Goal: Find specific page/section: Find specific page/section

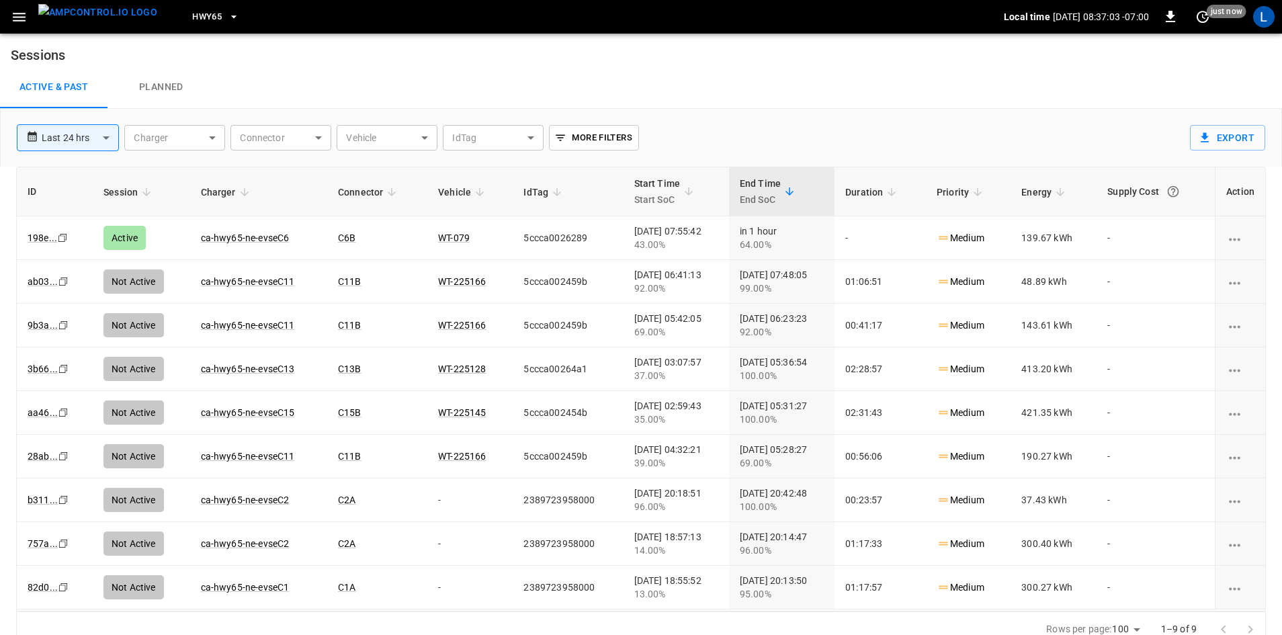
click at [261, 233] on link "ca-hwy65-ne-evseC6" at bounding box center [245, 238] width 89 height 11
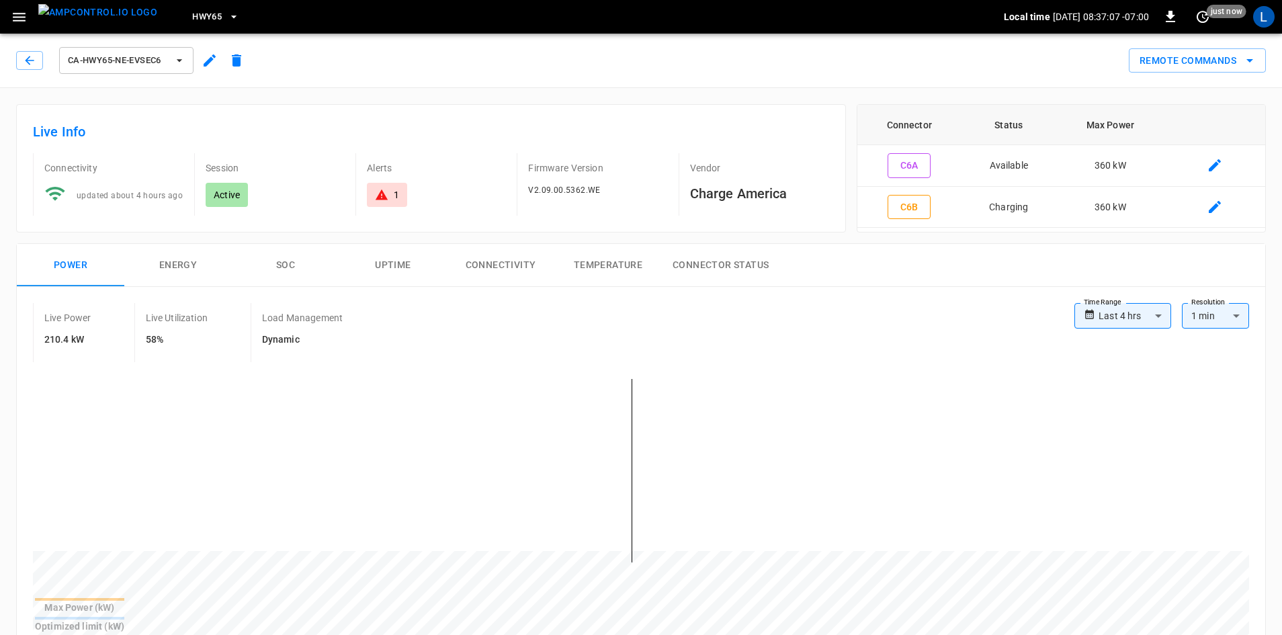
click at [194, 17] on span "HWY65" at bounding box center [207, 16] width 30 height 15
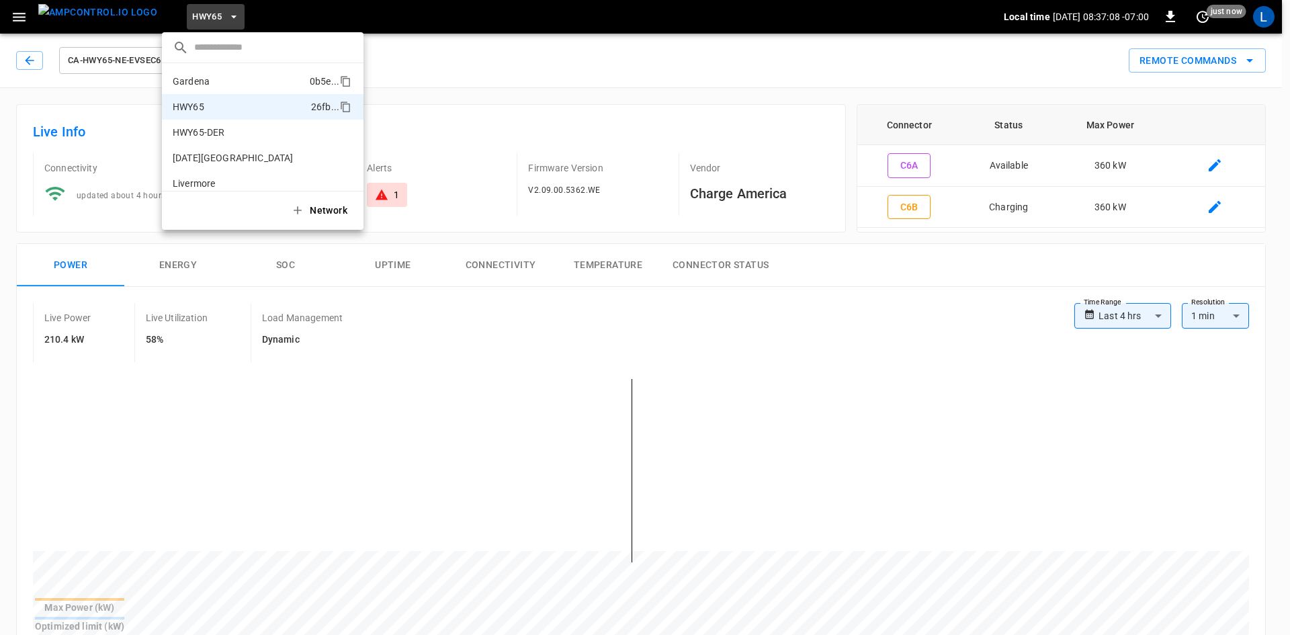
scroll to position [22, 0]
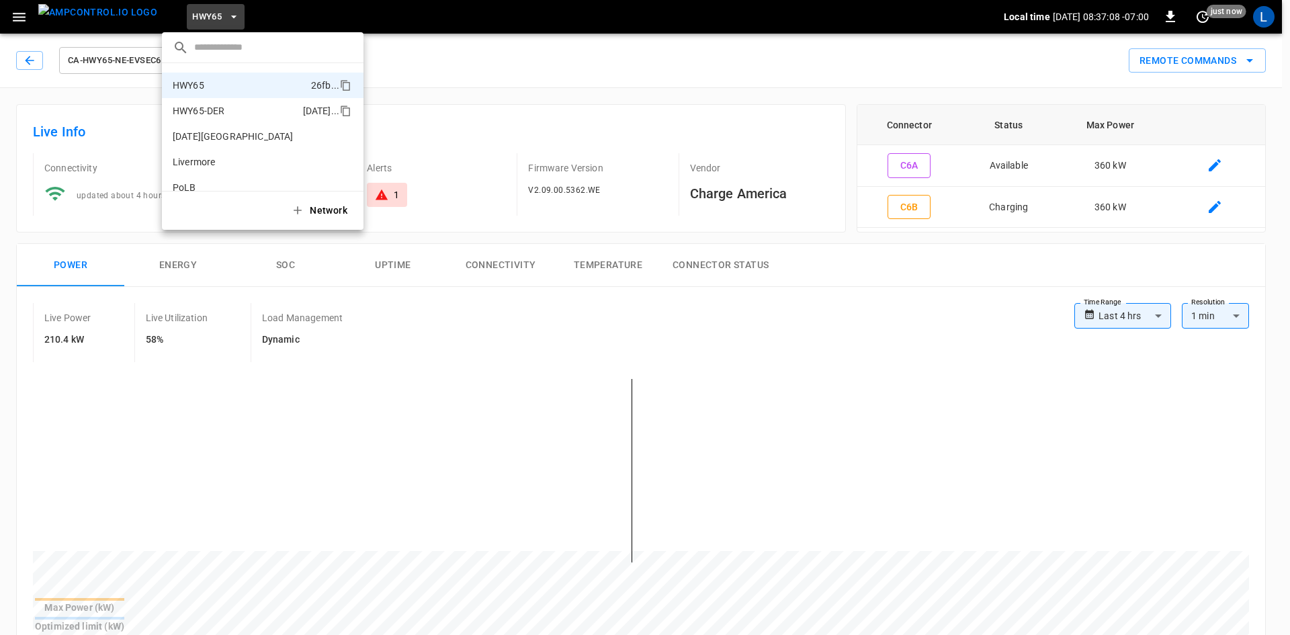
click at [220, 106] on p "HWY65-DER" at bounding box center [235, 110] width 125 height 13
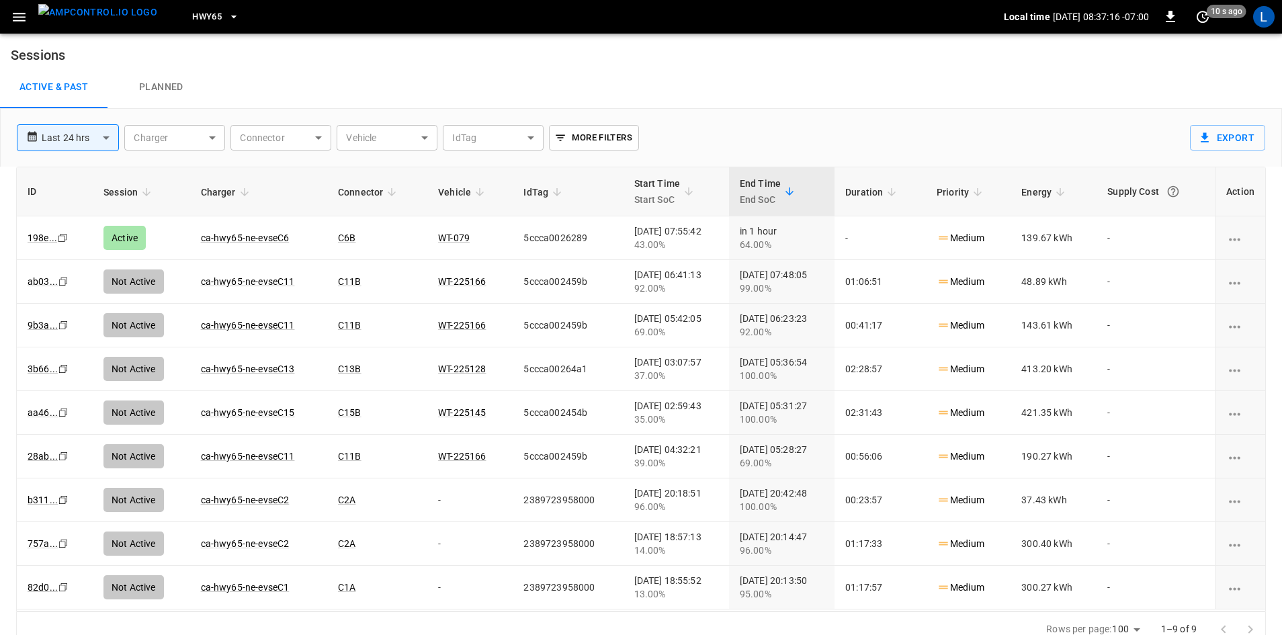
click at [192, 14] on span "HWY65" at bounding box center [207, 16] width 30 height 15
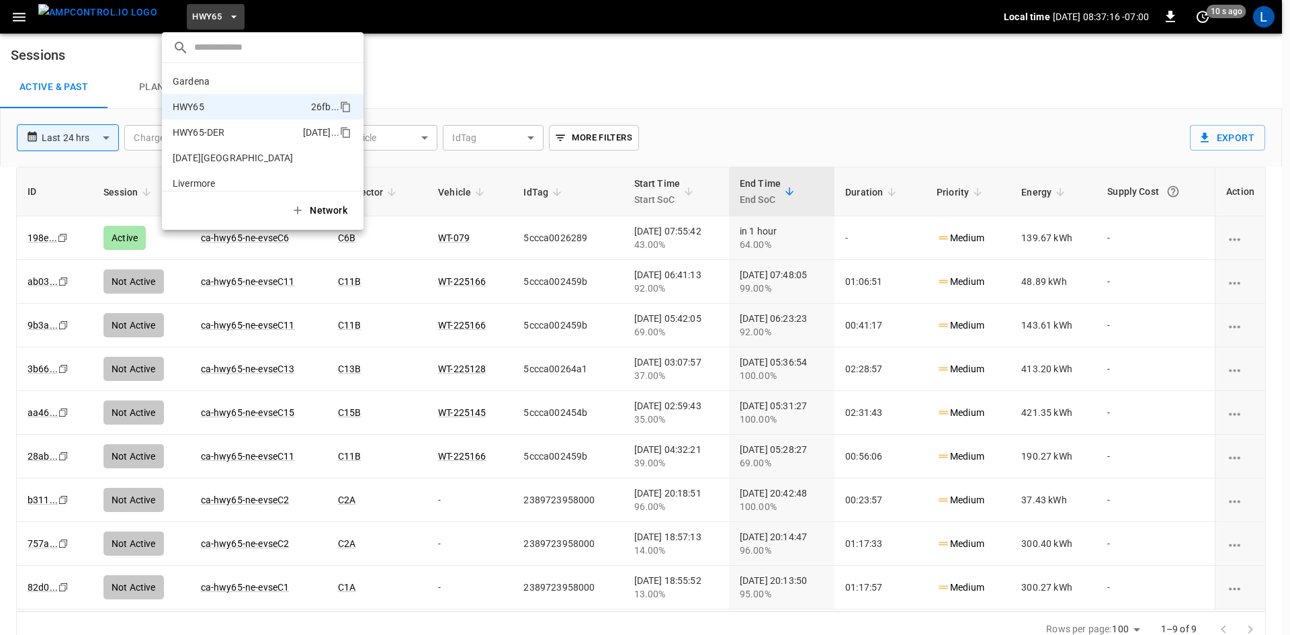
scroll to position [22, 0]
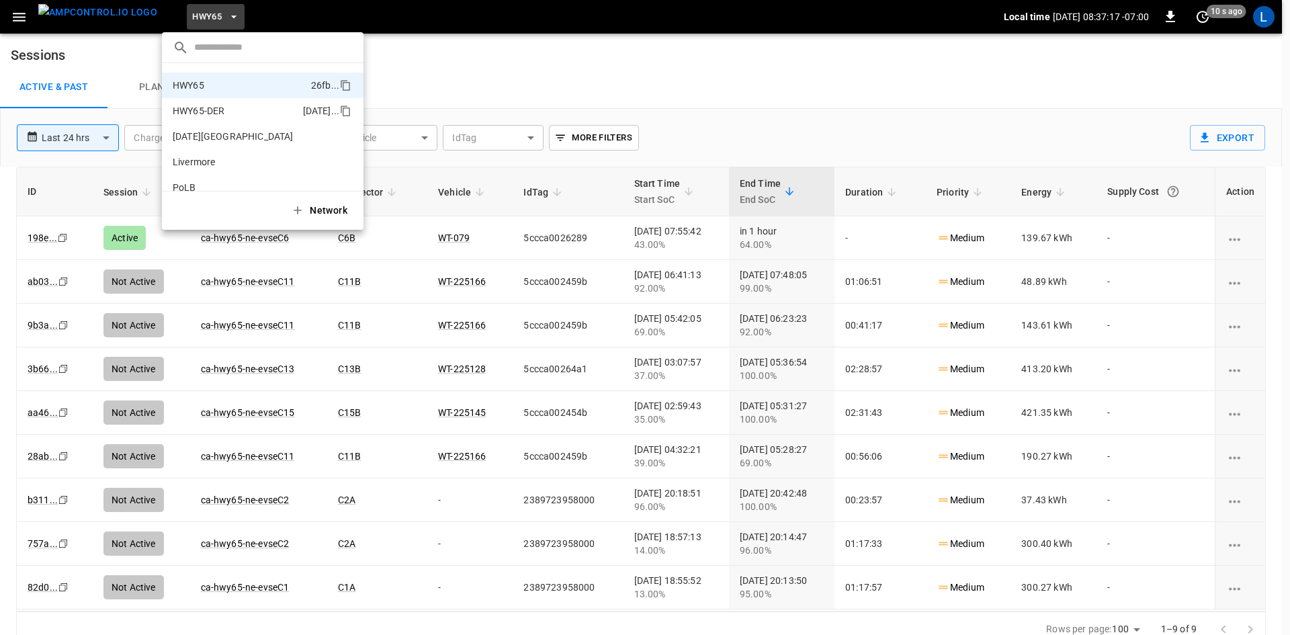
click at [200, 101] on li "HWY65-DER [DATE].." at bounding box center [263, 111] width 202 height 26
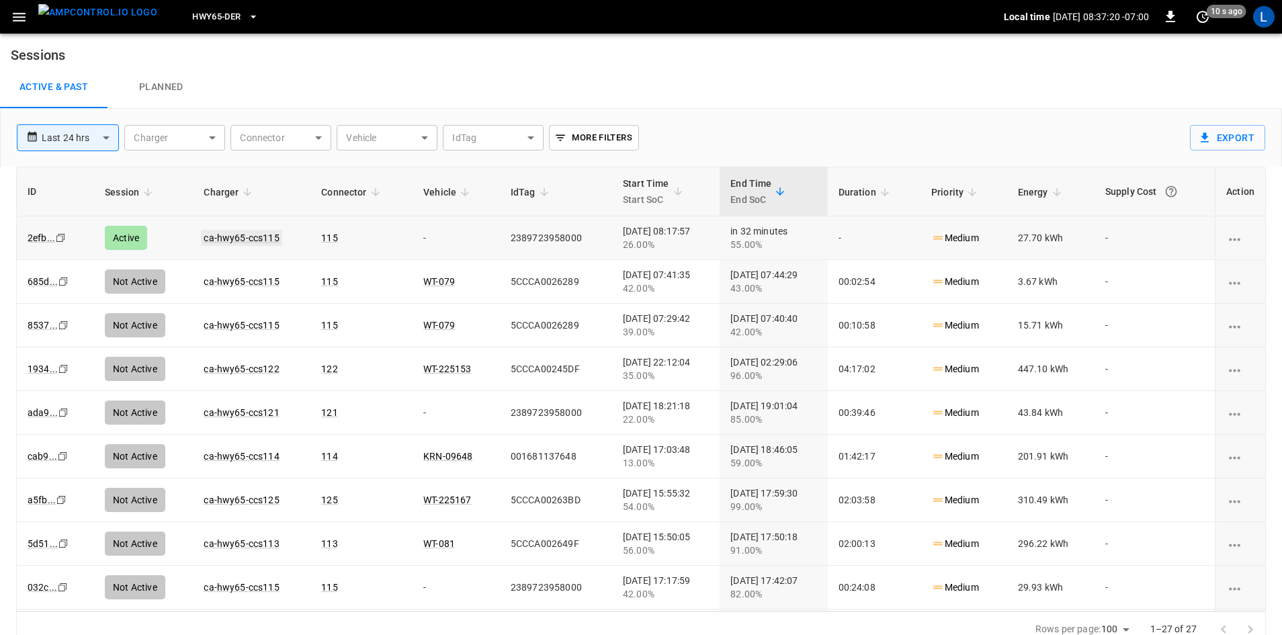
click at [257, 240] on link "ca-hwy65-ccs115" at bounding box center [241, 238] width 81 height 16
click at [192, 13] on span "HWY65-DER" at bounding box center [216, 16] width 48 height 15
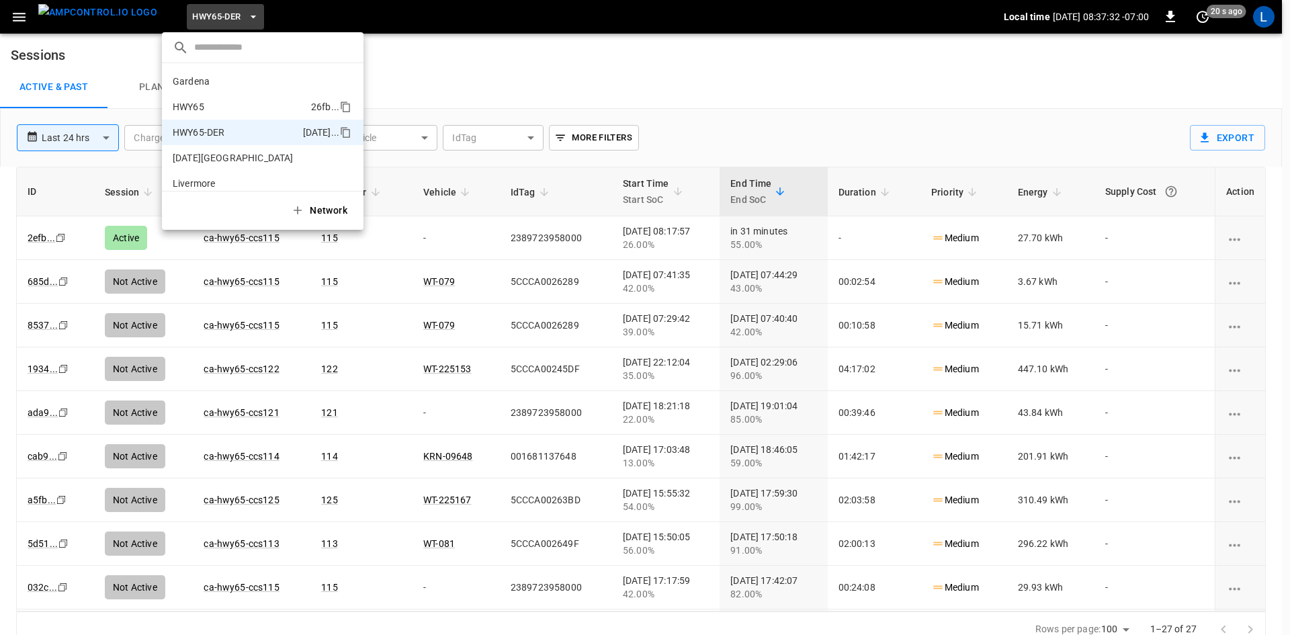
click at [231, 113] on p "HWY65" at bounding box center [239, 106] width 133 height 13
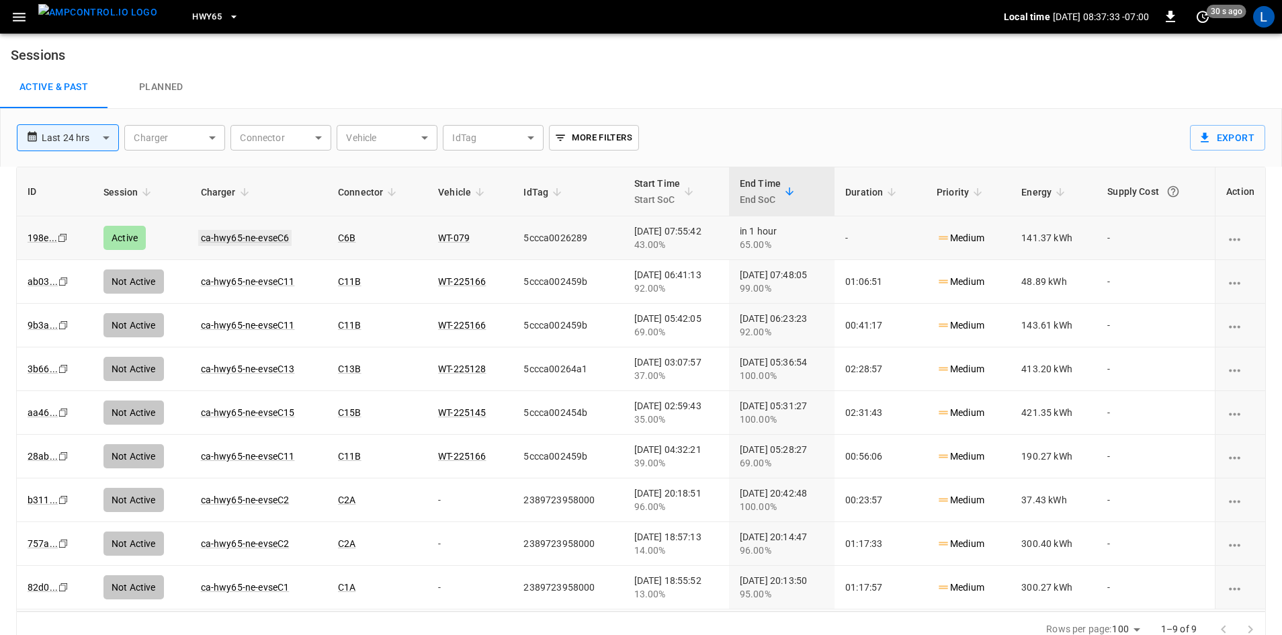
click at [231, 232] on link "ca-hwy65-ne-evseC6" at bounding box center [245, 238] width 94 height 16
click at [192, 11] on span "HWY65" at bounding box center [207, 16] width 30 height 15
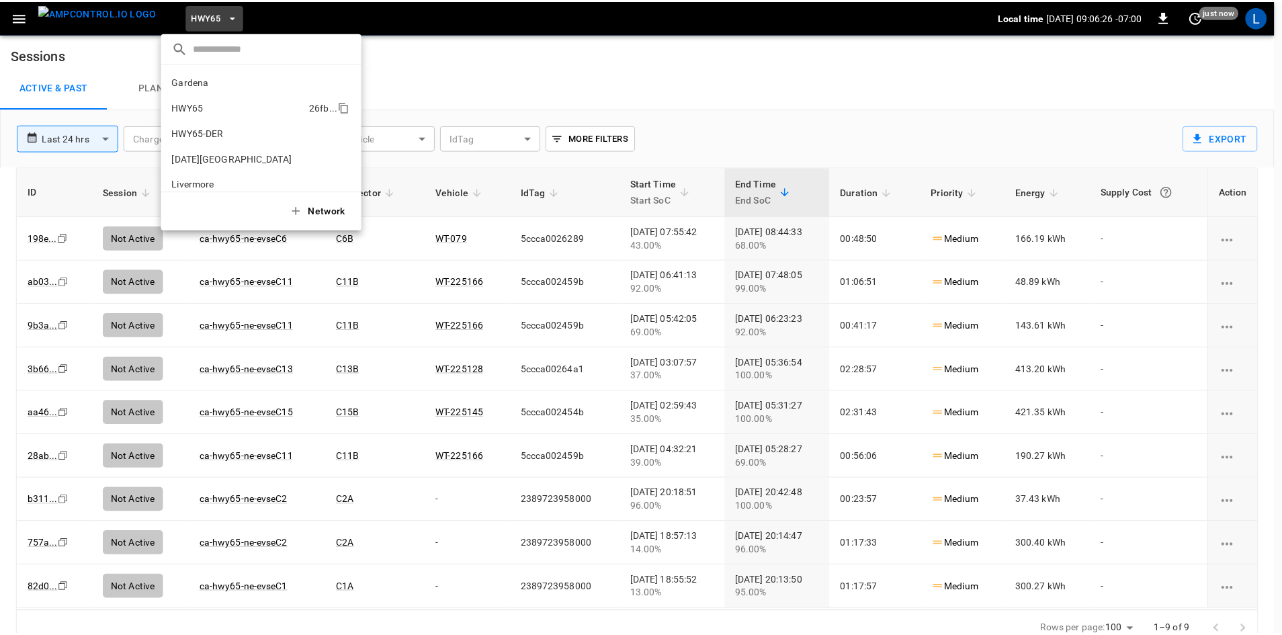
scroll to position [22, 0]
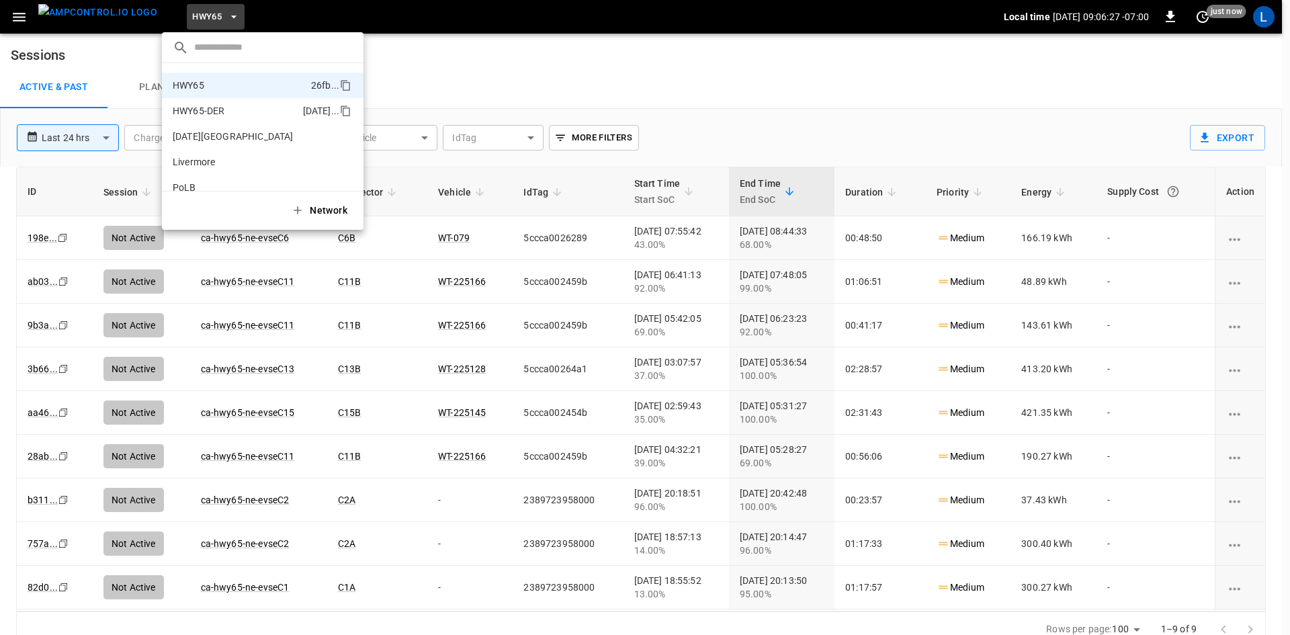
click at [199, 107] on p "HWY65-DER" at bounding box center [235, 110] width 125 height 13
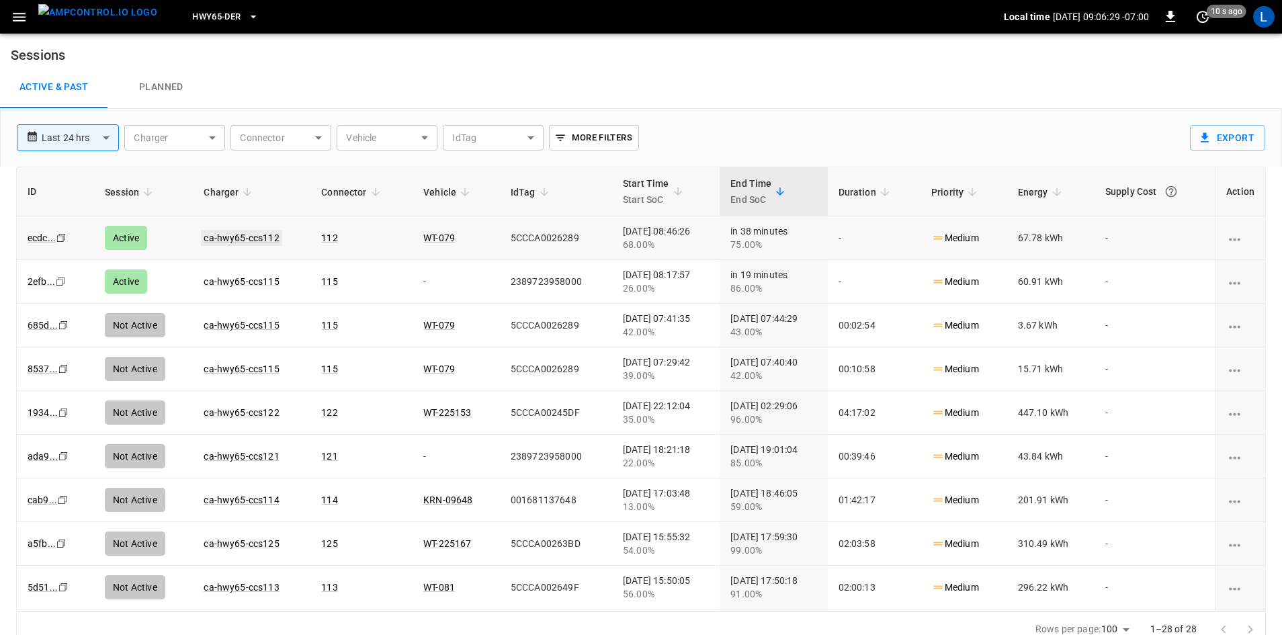
click at [242, 235] on link "ca-hwy65-ccs112" at bounding box center [241, 238] width 81 height 16
